Goal: Task Accomplishment & Management: Manage account settings

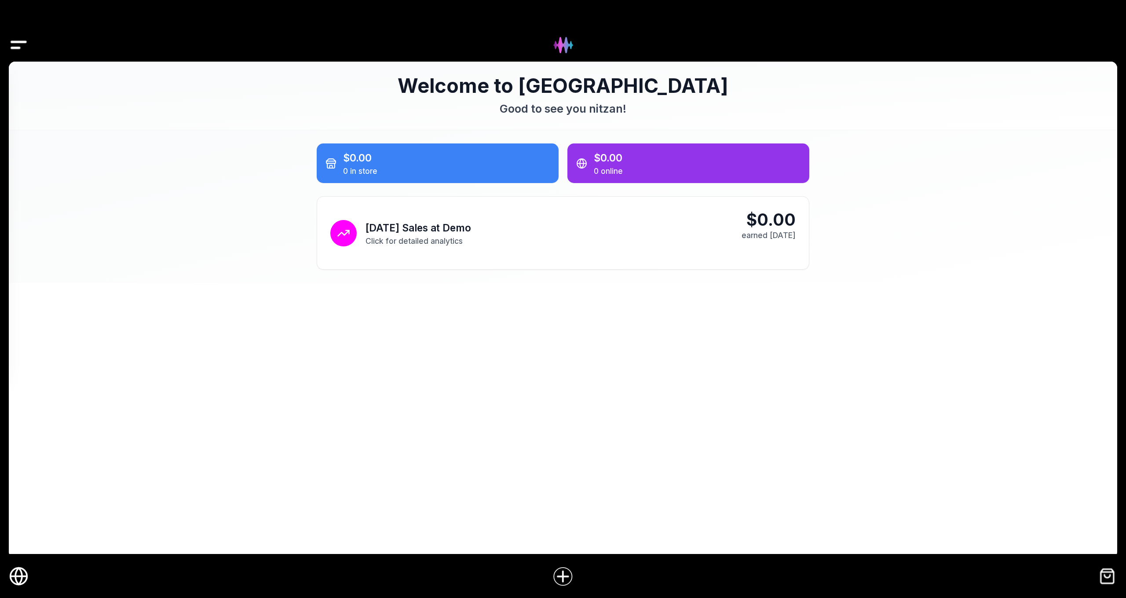
click at [20, 576] on icon "Online Store" at bounding box center [19, 576] width 17 height 0
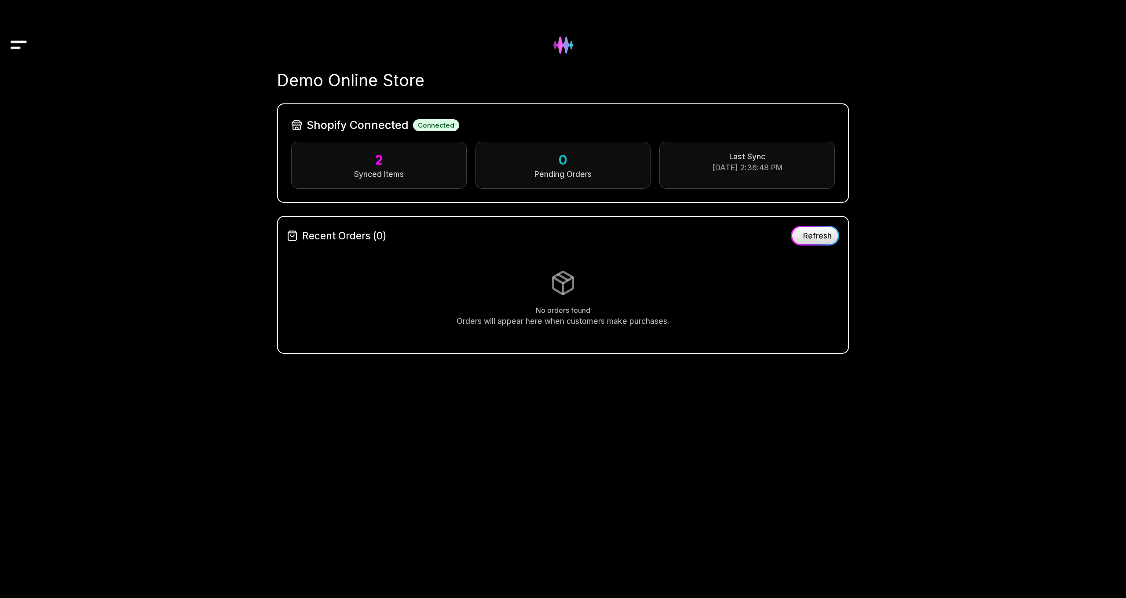
click at [563, 40] on img at bounding box center [563, 45] width 36 height 36
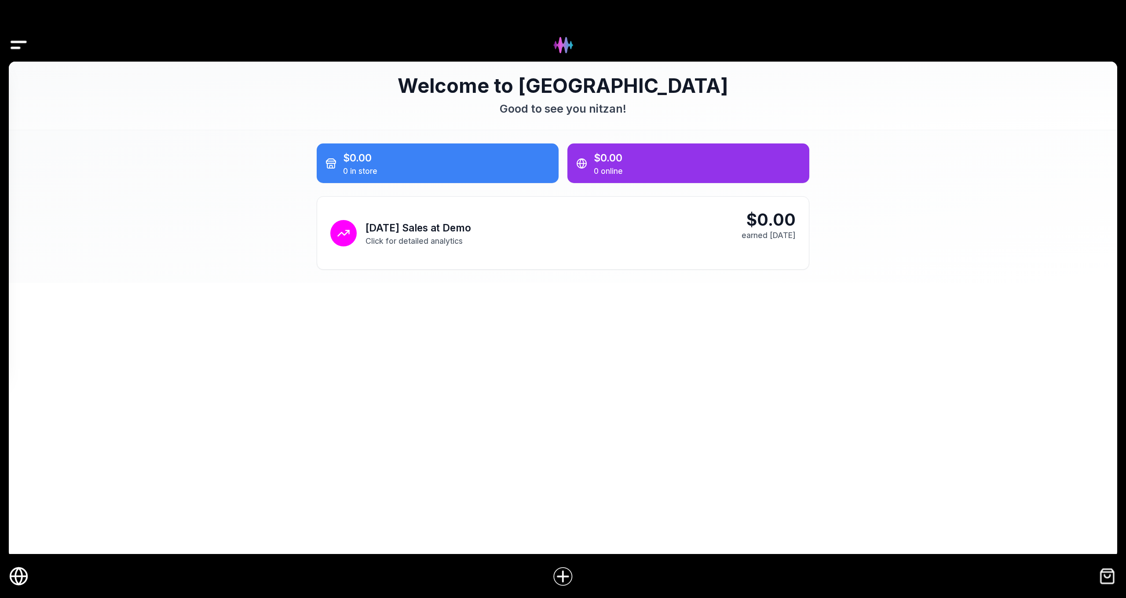
click at [22, 47] on img "Drawer" at bounding box center [19, 45] width 20 height 34
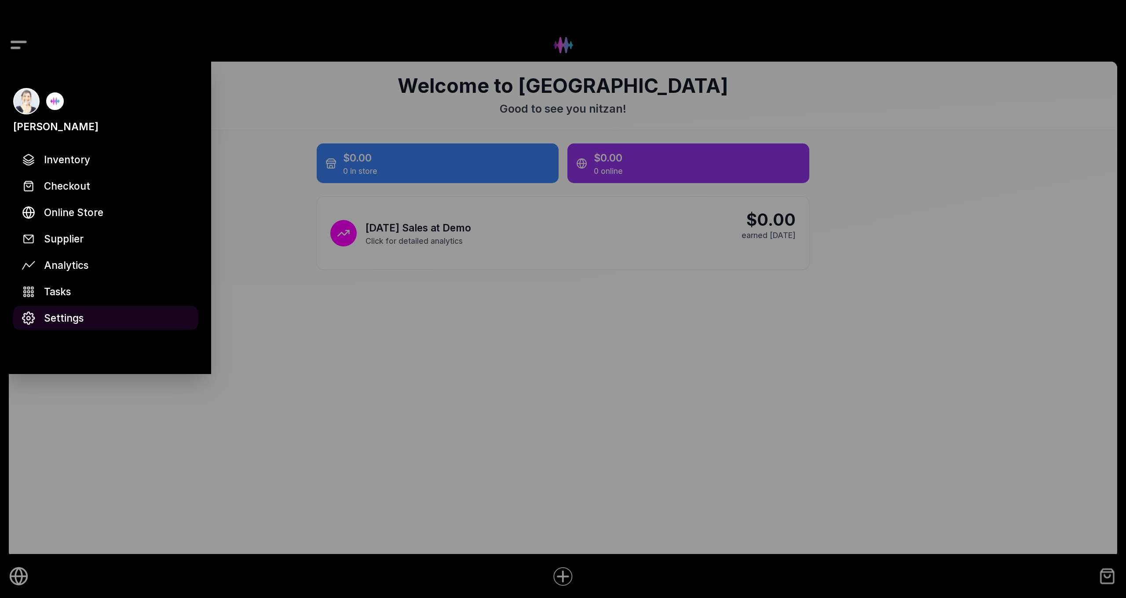
click at [72, 314] on span "Settings" at bounding box center [64, 317] width 40 height 15
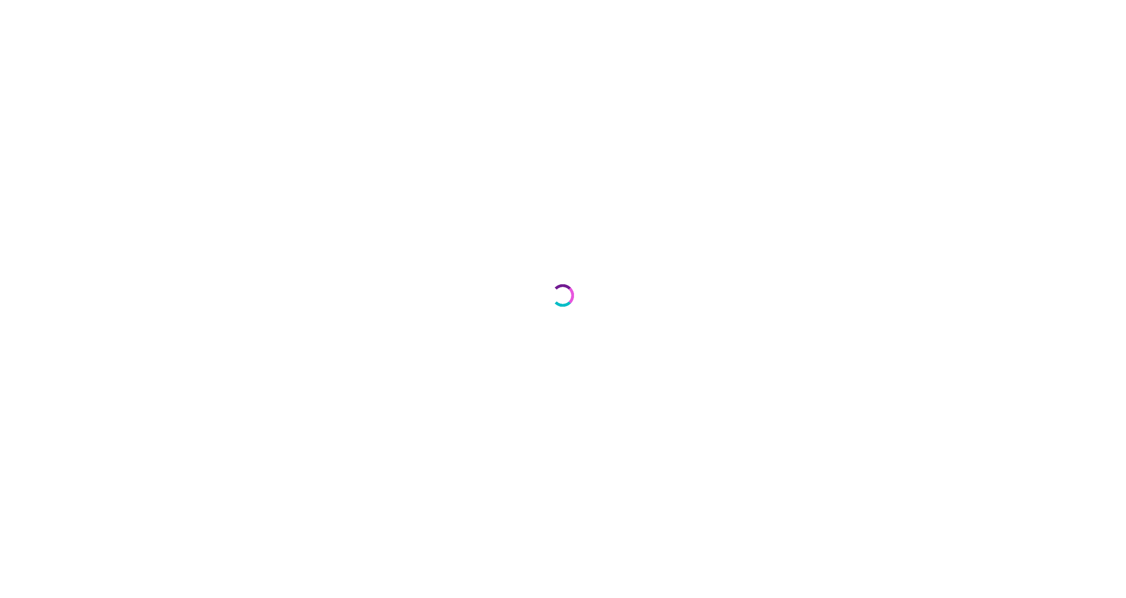
select select "**"
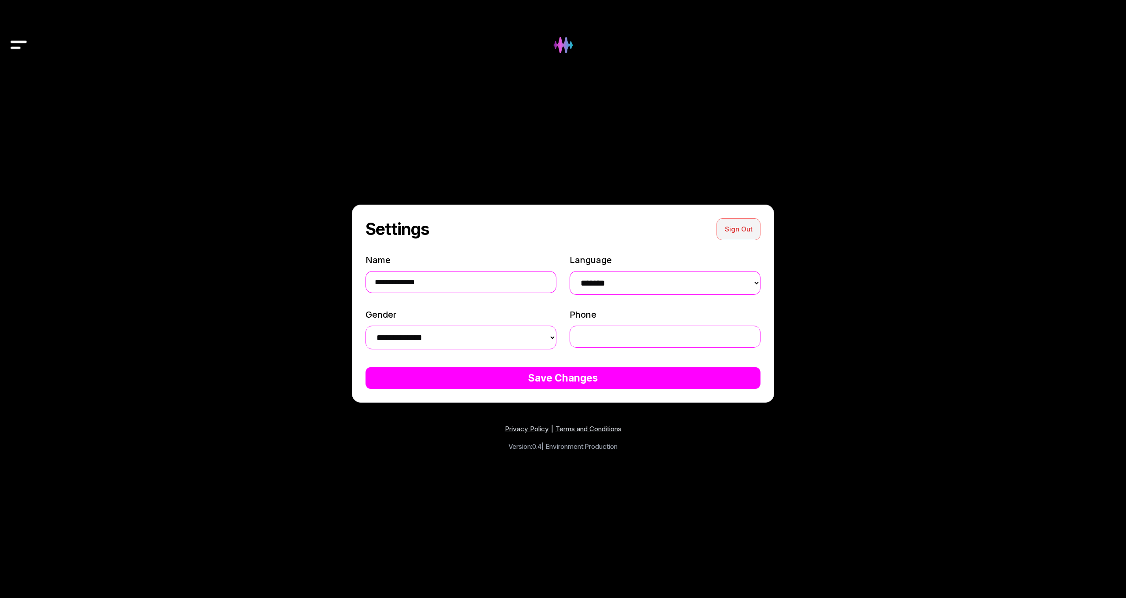
click at [738, 229] on button "Sign Out" at bounding box center [738, 229] width 44 height 22
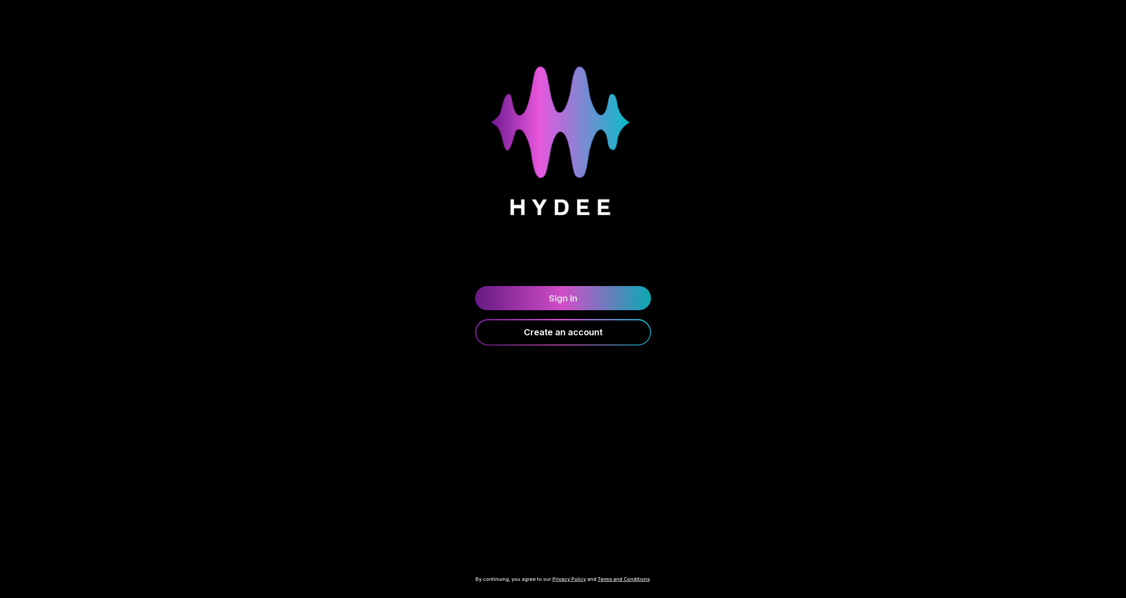
click at [552, 297] on link "Sign In" at bounding box center [563, 298] width 176 height 24
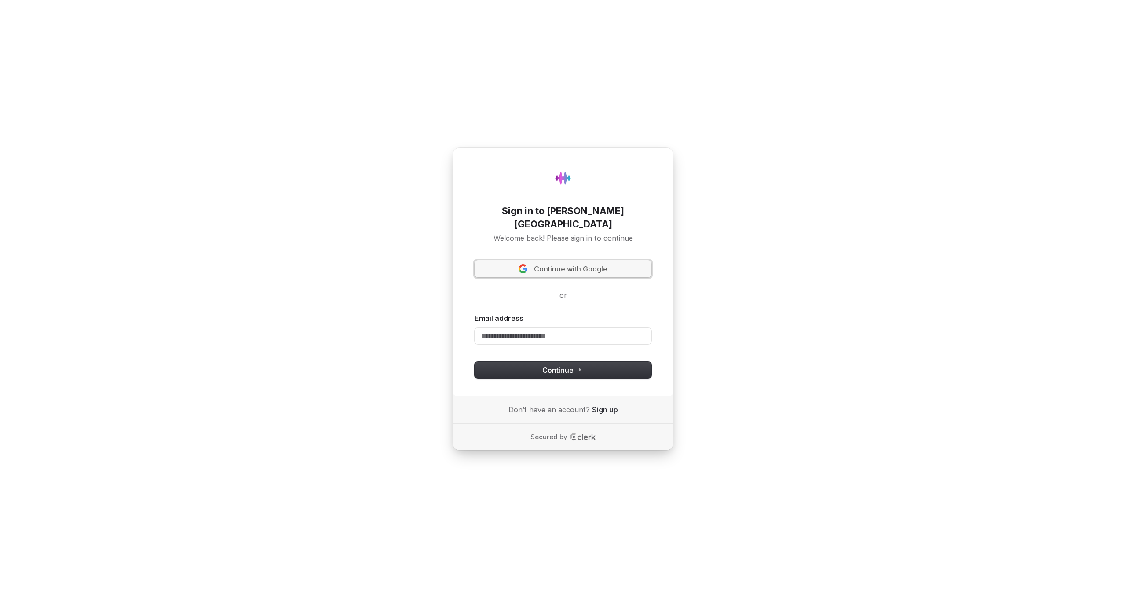
click at [546, 265] on span "Continue with Google" at bounding box center [570, 269] width 73 height 10
